Goal: Navigation & Orientation: Find specific page/section

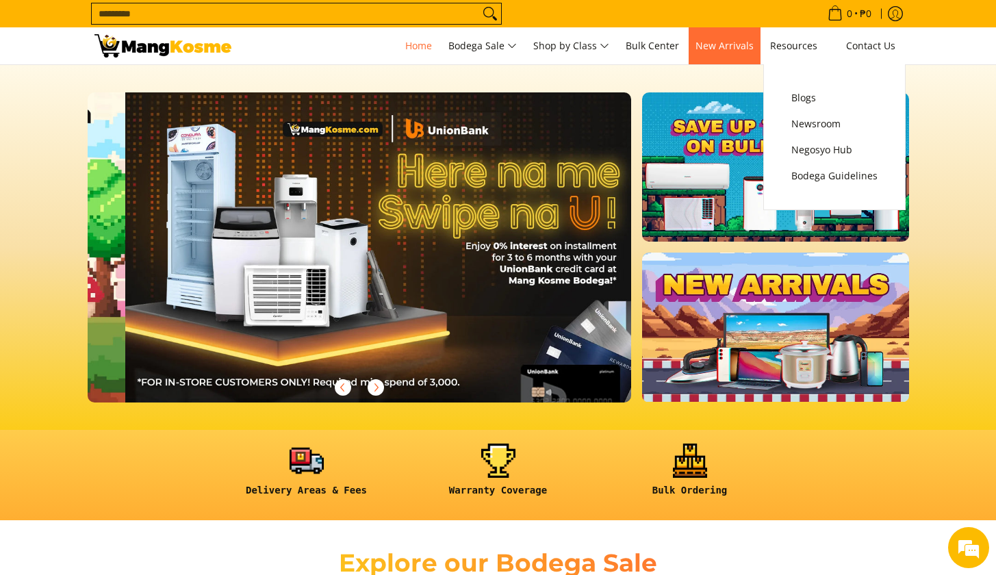
scroll to position [0, 544]
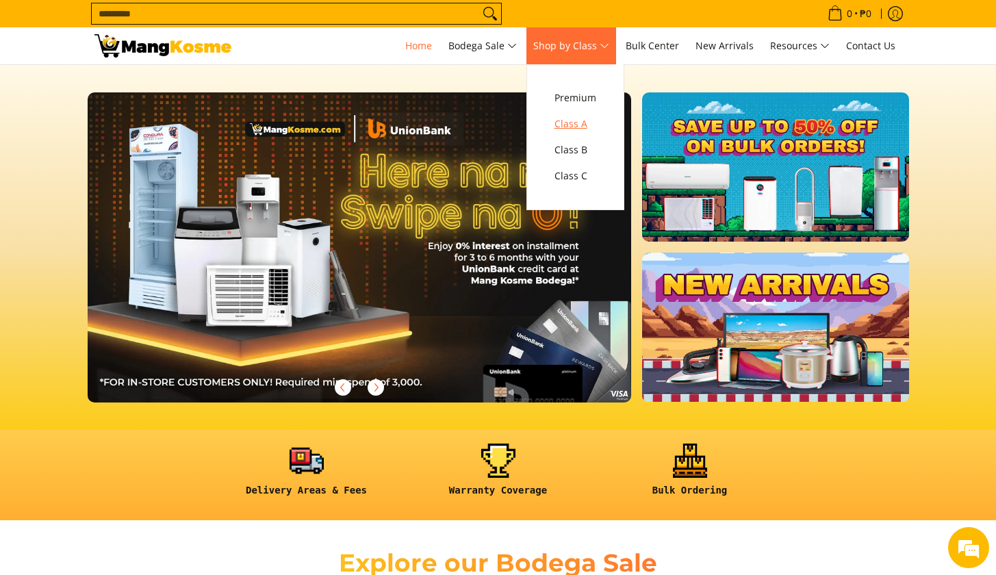
click at [587, 120] on span "Class A" at bounding box center [575, 124] width 42 height 17
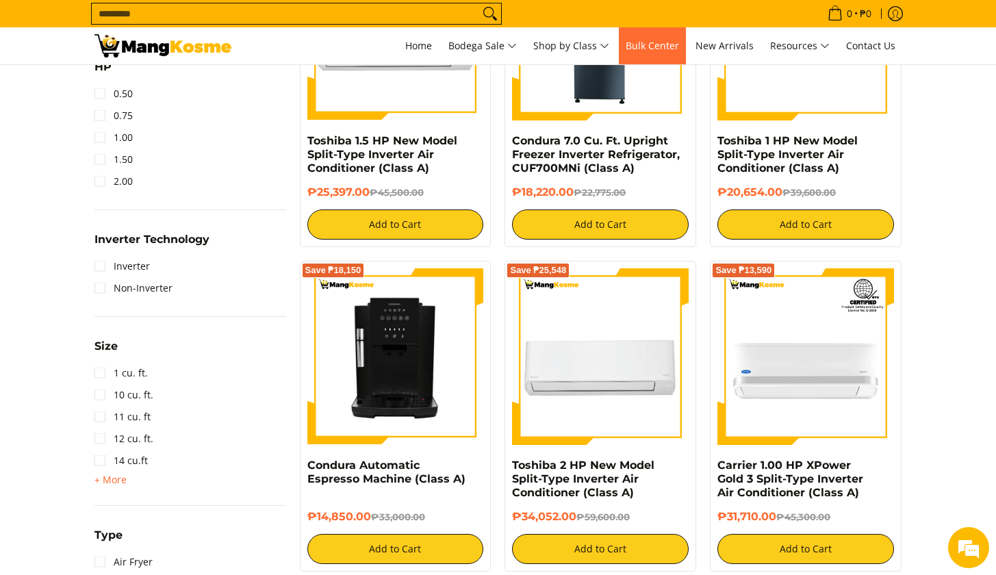
scroll to position [587, 0]
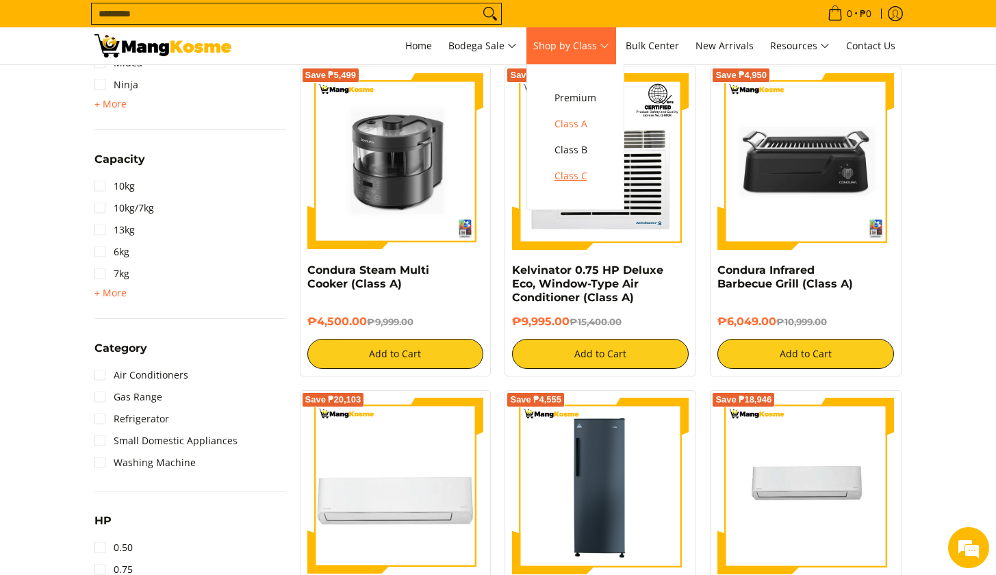
click at [580, 177] on span "Class C" at bounding box center [575, 176] width 42 height 17
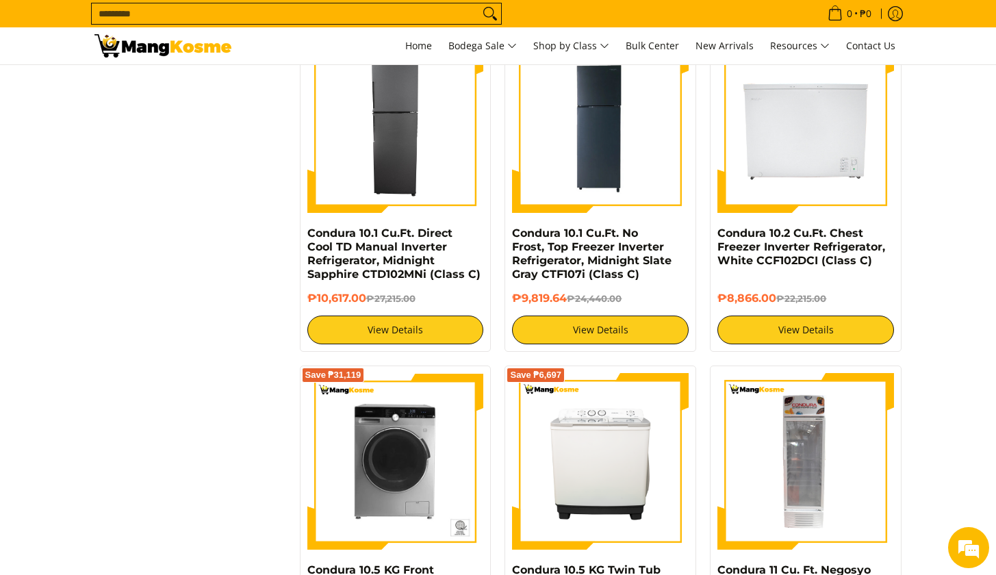
scroll to position [2615, 0]
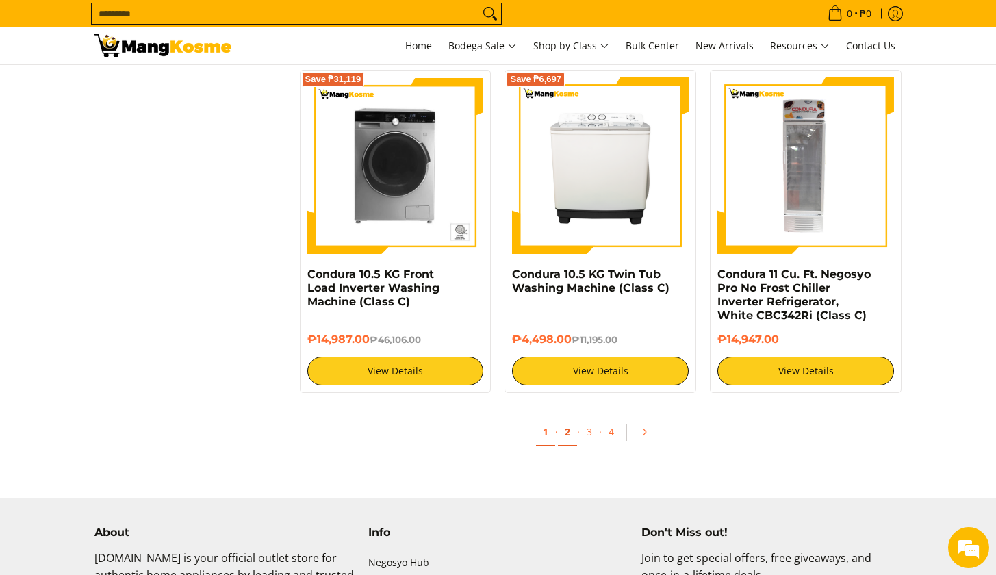
click at [567, 433] on link "2" at bounding box center [567, 432] width 19 height 28
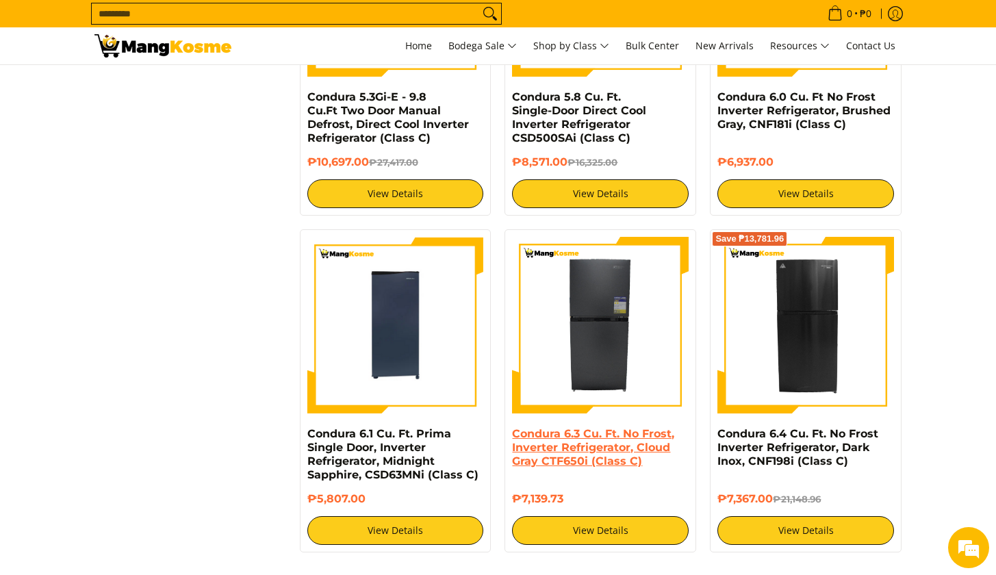
scroll to position [2747, 0]
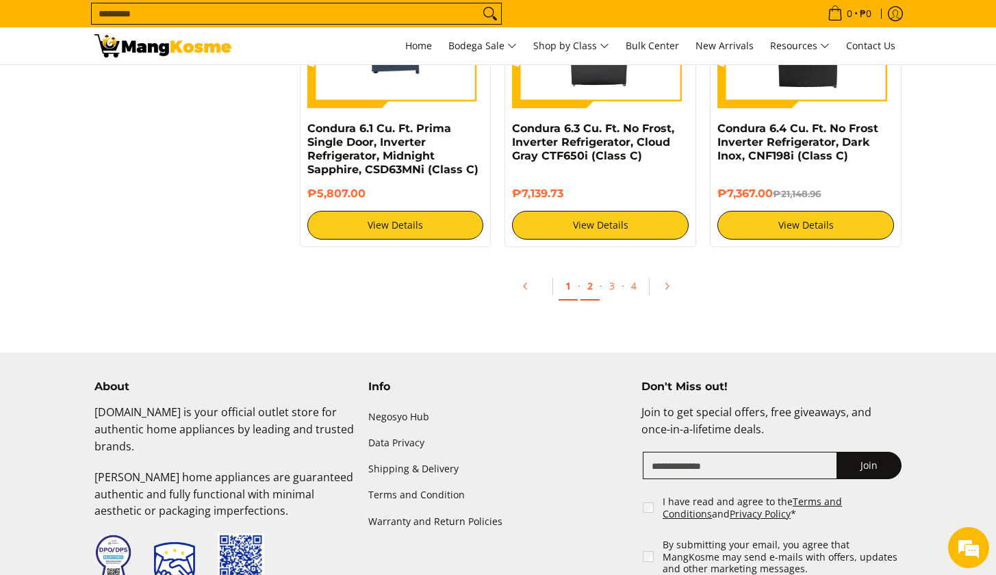
click at [565, 272] on link "1" at bounding box center [567, 286] width 19 height 28
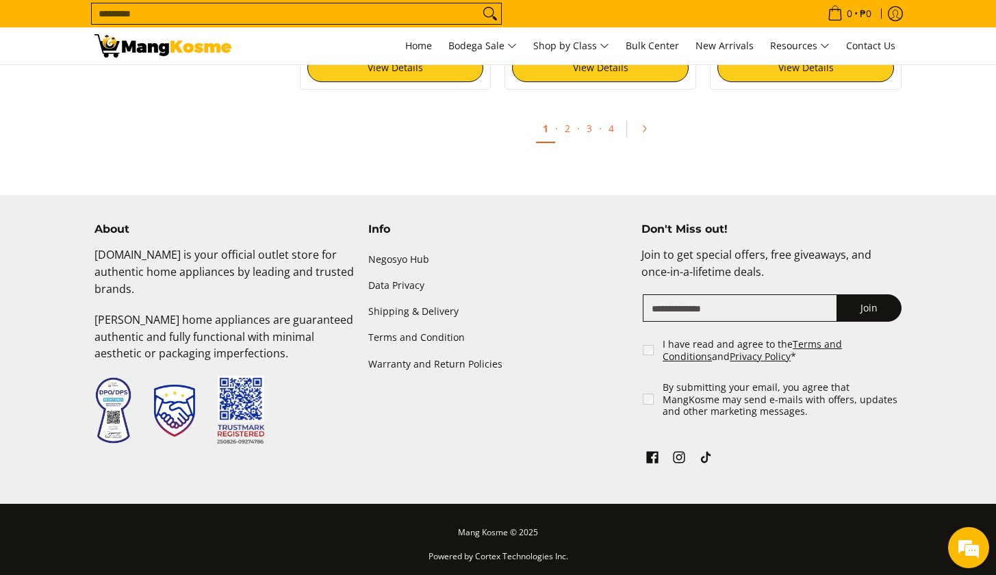
scroll to position [2584, 0]
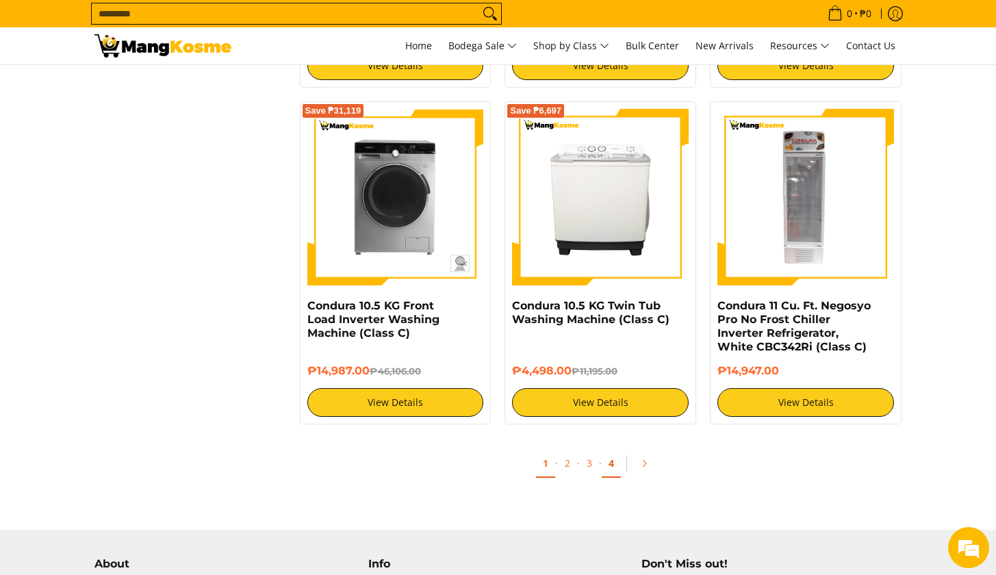
click at [610, 467] on link "4" at bounding box center [611, 464] width 19 height 28
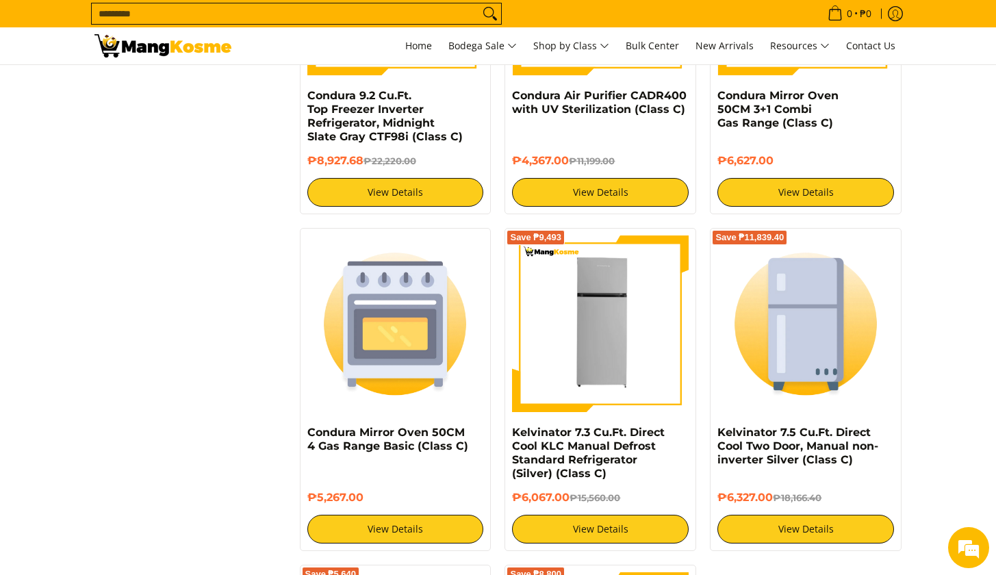
scroll to position [2566, 0]
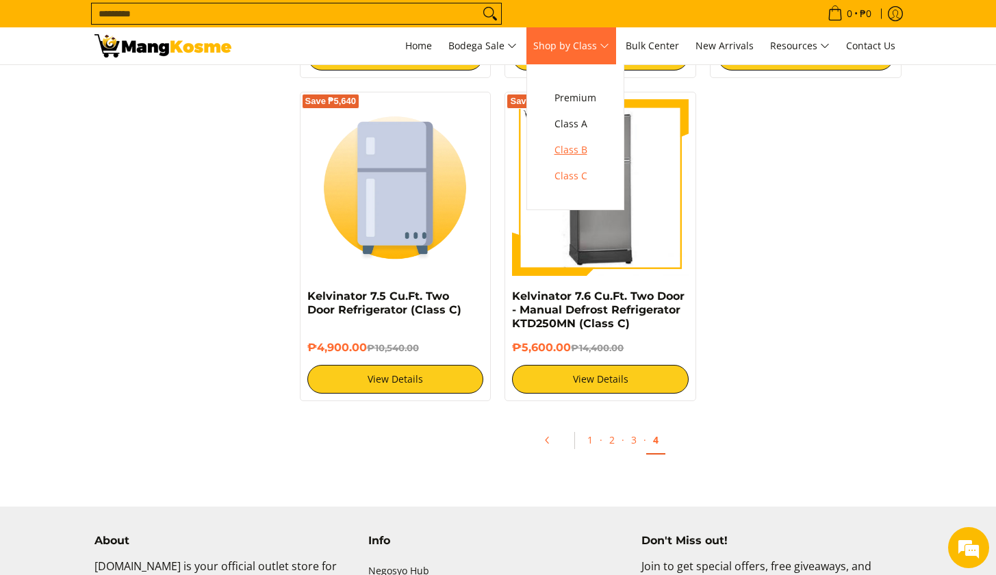
click at [589, 146] on span "Class B" at bounding box center [575, 150] width 42 height 17
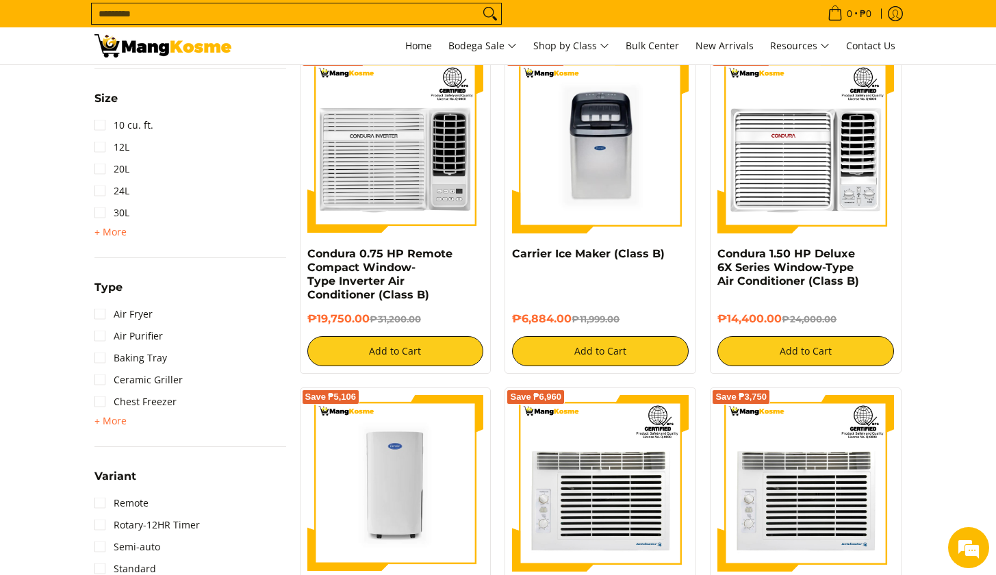
scroll to position [1335, 0]
